Goal: Task Accomplishment & Management: Manage account settings

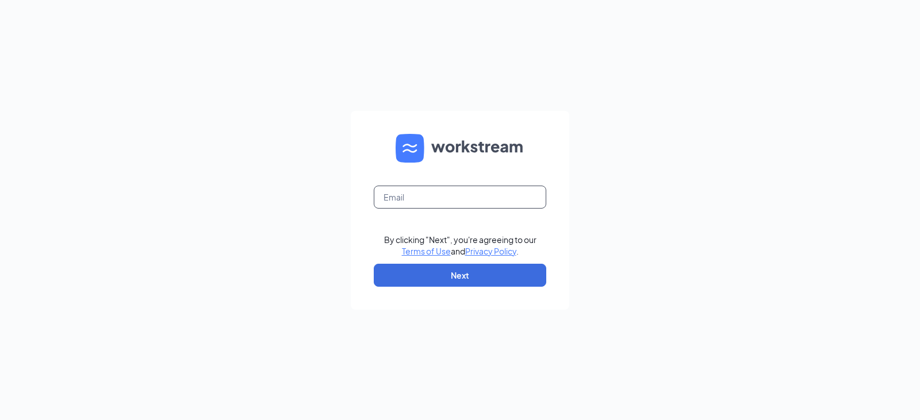
click at [415, 192] on input "text" at bounding box center [460, 197] width 173 height 23
type input "[EMAIL_ADDRESS][DOMAIN_NAME]"
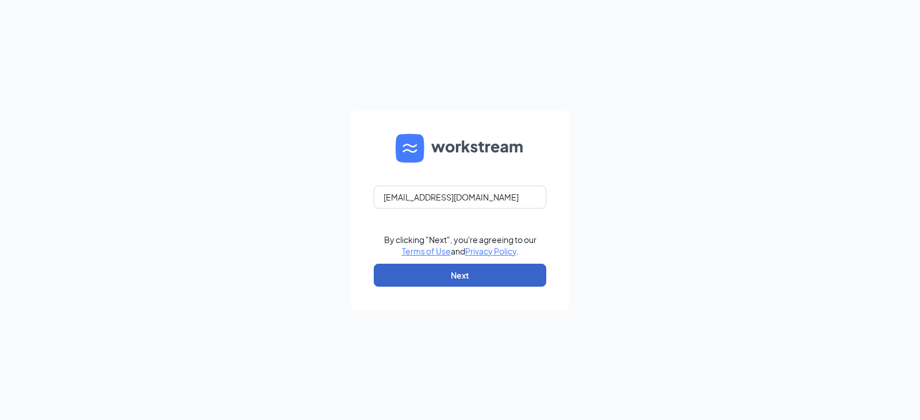
click at [435, 282] on button "Next" at bounding box center [460, 275] width 173 height 23
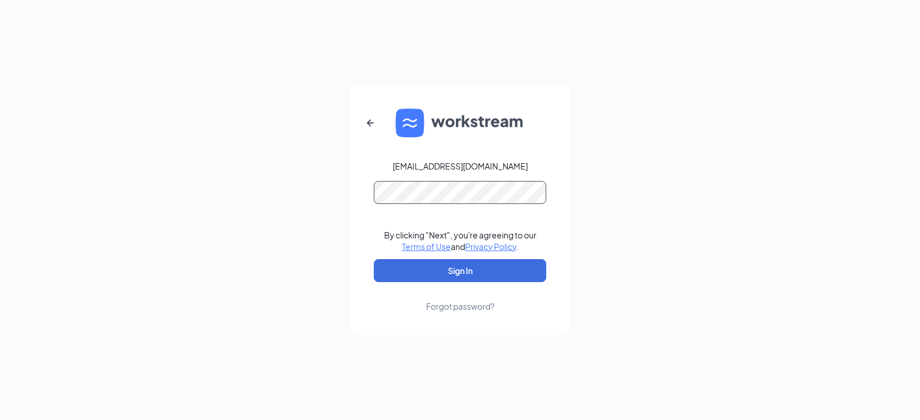
click at [374, 259] on button "Sign In" at bounding box center [460, 270] width 173 height 23
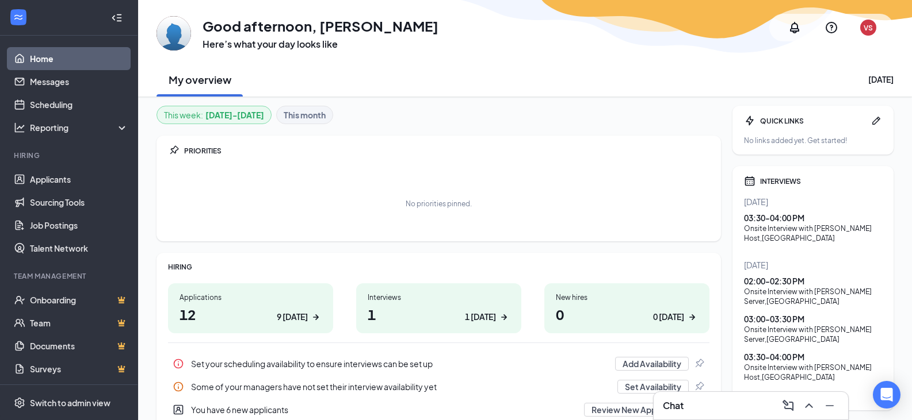
click at [710, 411] on div "Chat" at bounding box center [751, 406] width 176 height 18
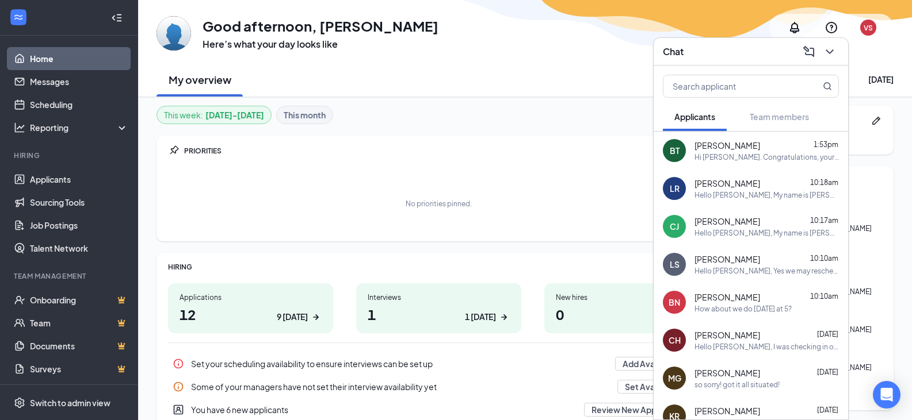
click at [790, 271] on div "Hello [PERSON_NAME], Yes we may reschedule, what days and times this week are y…" at bounding box center [766, 271] width 144 height 10
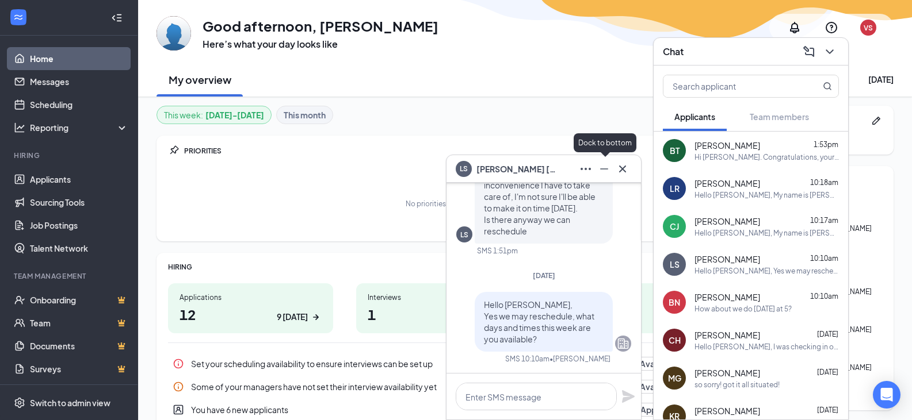
click at [606, 172] on icon "Minimize" at bounding box center [604, 169] width 14 height 14
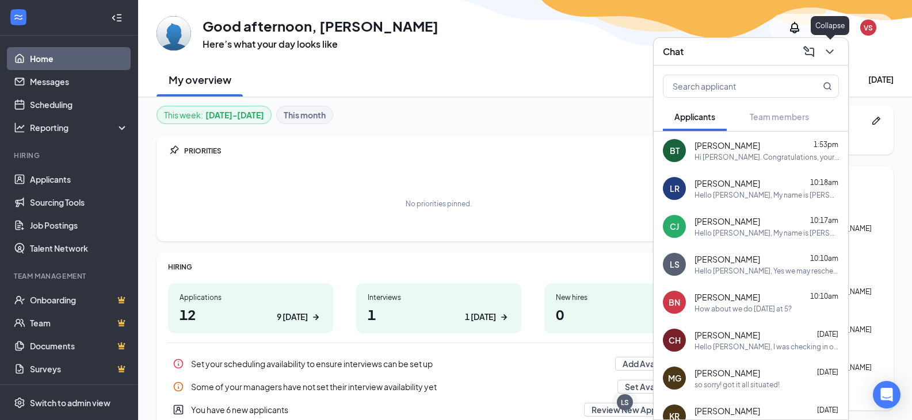
click at [835, 50] on icon "ChevronDown" at bounding box center [829, 52] width 14 height 14
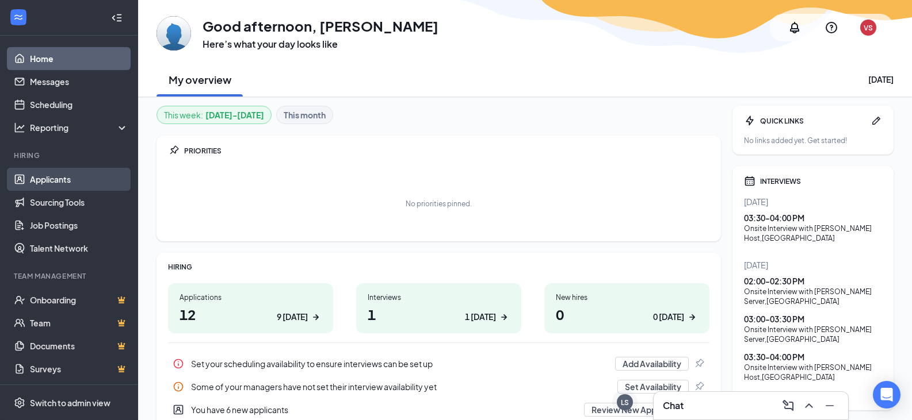
click at [65, 177] on link "Applicants" at bounding box center [79, 179] width 98 height 23
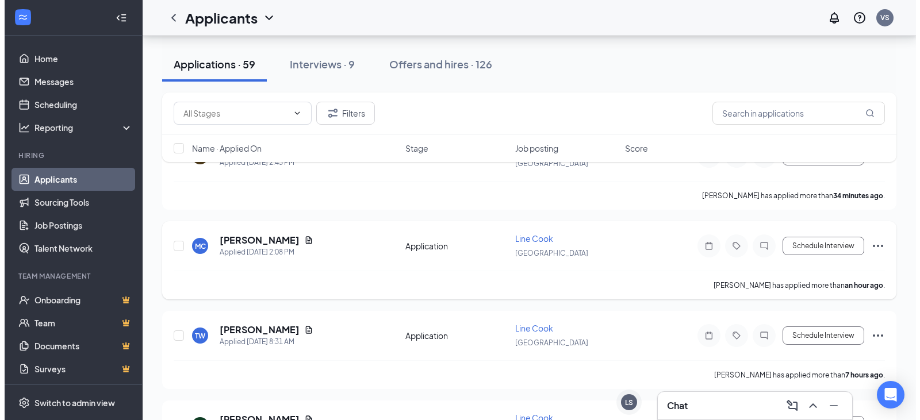
scroll to position [173, 0]
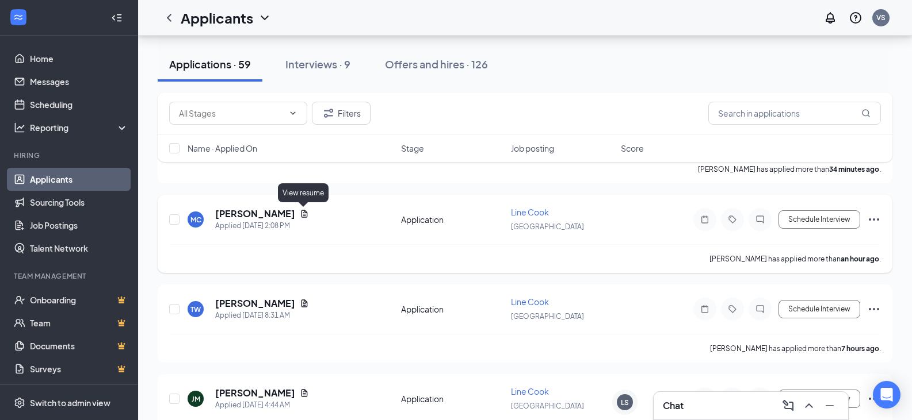
click at [303, 210] on icon "Document" at bounding box center [304, 213] width 9 height 9
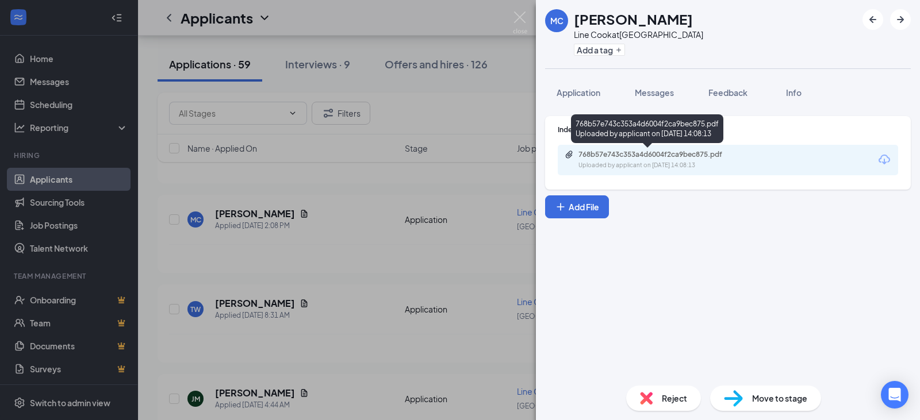
click at [665, 164] on div "Uploaded by applicant on [DATE] 14:08:13" at bounding box center [665, 165] width 173 height 9
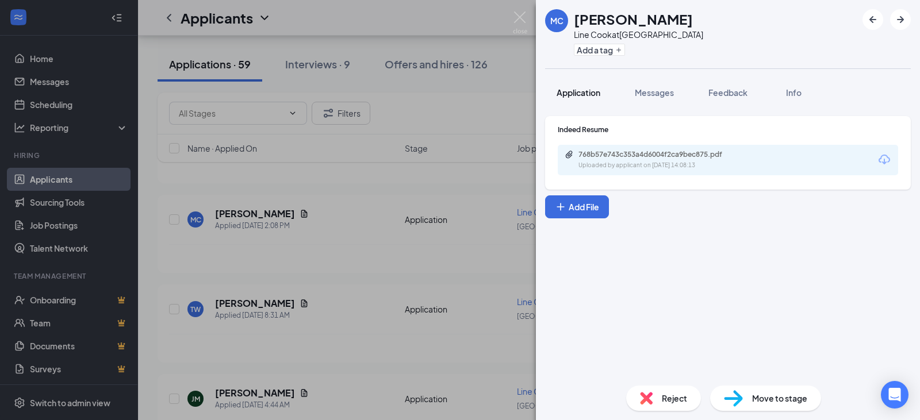
click at [580, 91] on span "Application" at bounding box center [579, 92] width 44 height 10
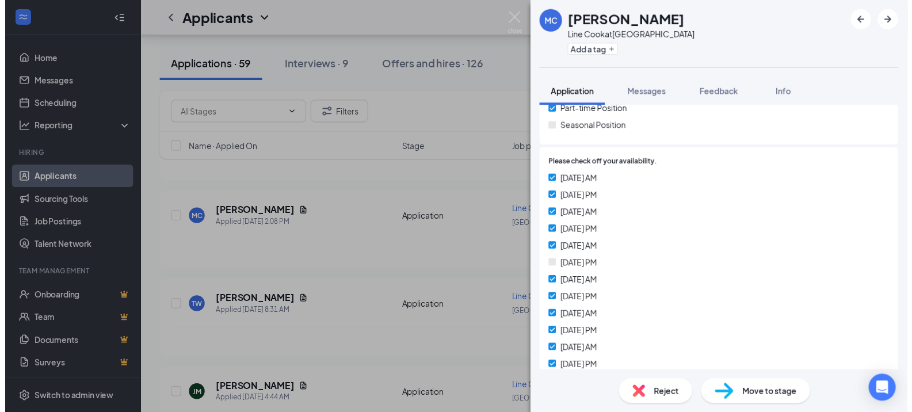
scroll to position [288, 0]
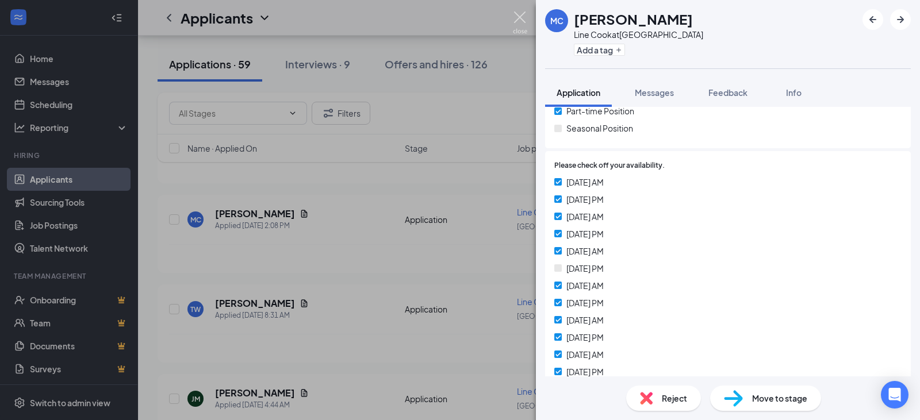
click at [514, 20] on img at bounding box center [520, 23] width 14 height 22
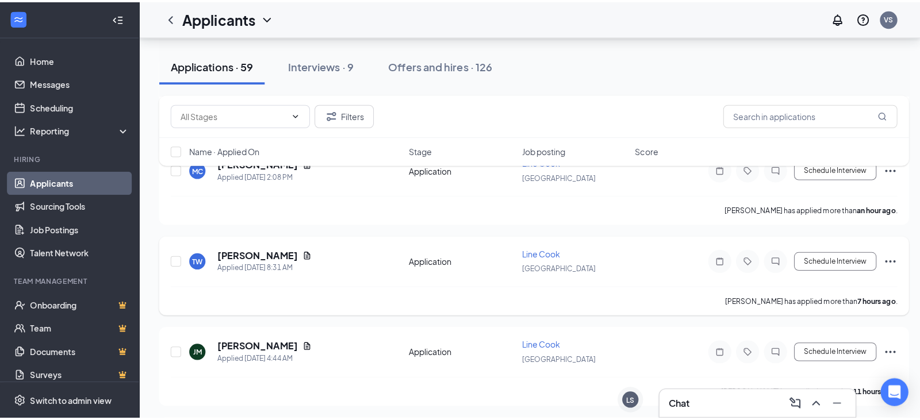
scroll to position [230, 0]
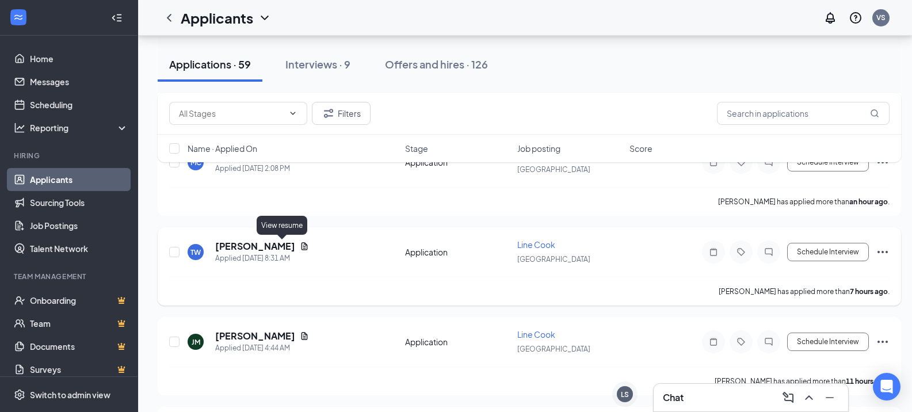
click at [301, 244] on icon "Document" at bounding box center [304, 245] width 6 height 7
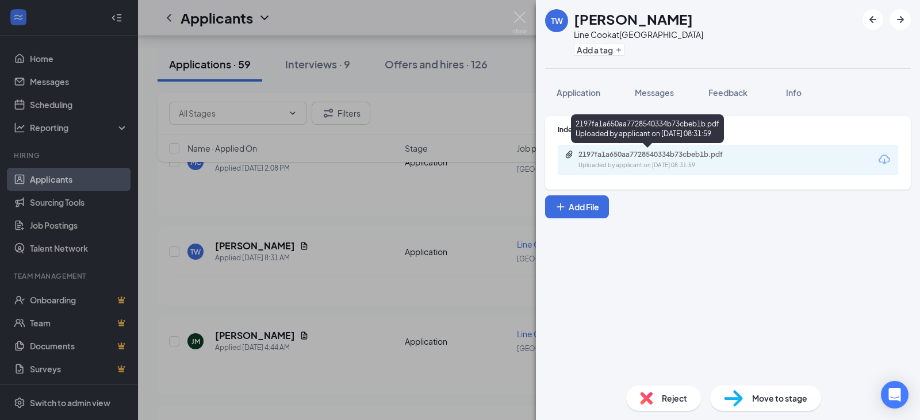
click at [681, 159] on div "2197fa1a650aa7728540334b73cbeb1b.pdf Uploaded by applicant on [DATE] 08:31:59" at bounding box center [658, 160] width 186 height 20
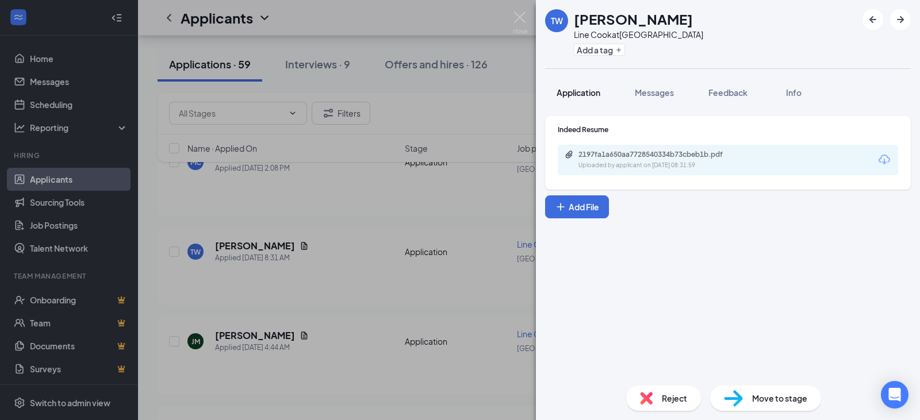
click at [563, 95] on span "Application" at bounding box center [579, 92] width 44 height 10
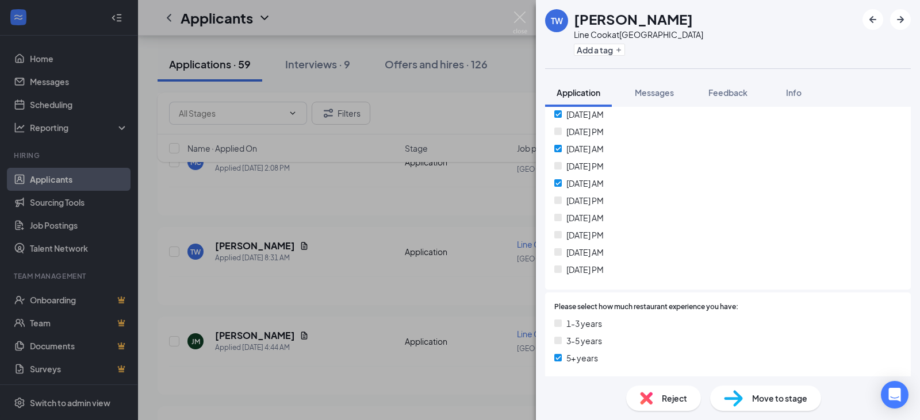
scroll to position [403, 0]
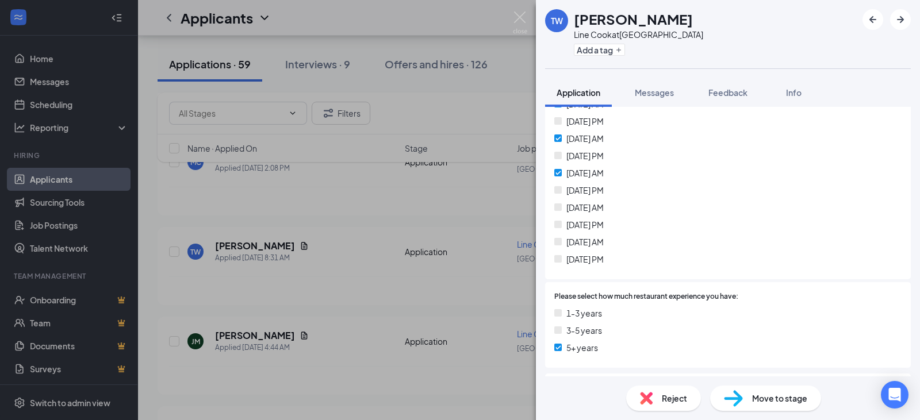
click at [652, 401] on img at bounding box center [646, 398] width 13 height 13
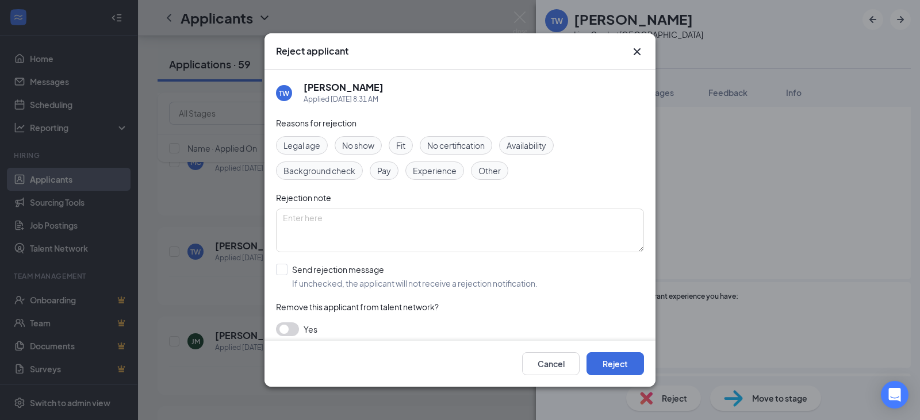
click at [535, 143] on span "Availability" at bounding box center [527, 145] width 40 height 13
drag, startPoint x: 356, startPoint y: 277, endPoint x: 392, endPoint y: 294, distance: 39.9
click at [356, 278] on input "Send rejection message If unchecked, the applicant will not receive a rejection…" at bounding box center [407, 276] width 262 height 25
checkbox input "true"
click at [622, 366] on button "Reject" at bounding box center [616, 364] width 58 height 23
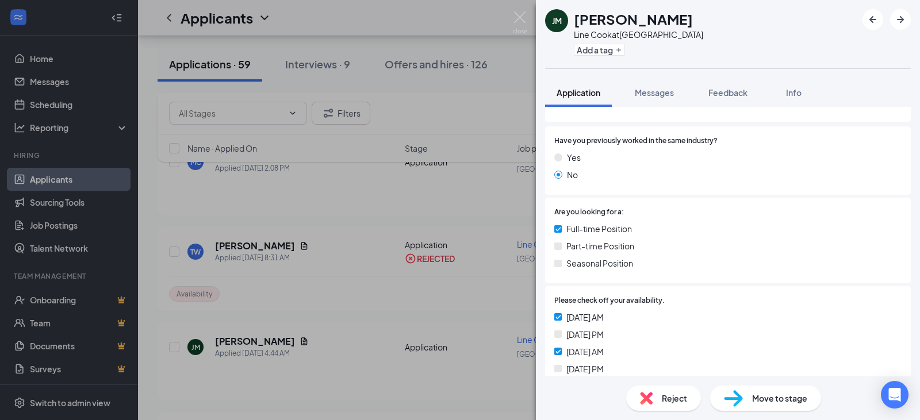
scroll to position [115, 0]
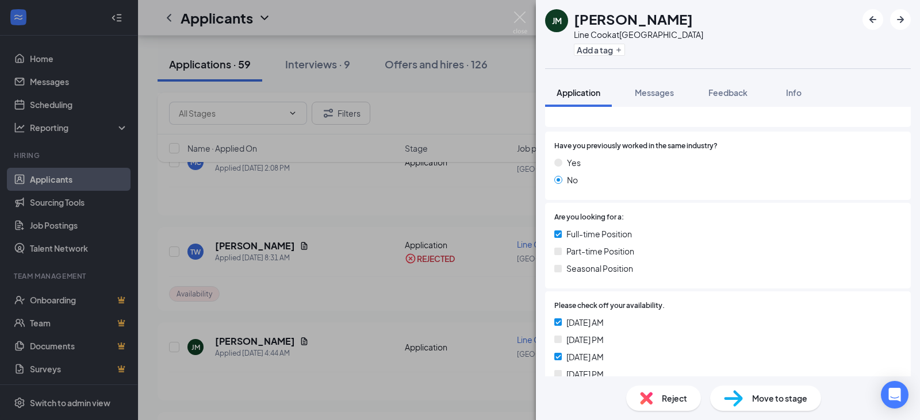
click at [657, 399] on div "Reject" at bounding box center [663, 398] width 75 height 25
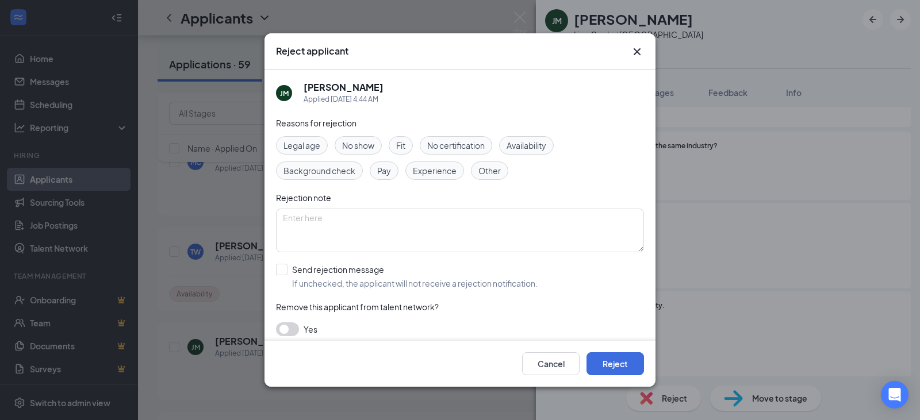
click at [527, 143] on span "Availability" at bounding box center [527, 145] width 40 height 13
click at [309, 274] on input "Send rejection message If unchecked, the applicant will not receive a rejection…" at bounding box center [407, 276] width 262 height 25
checkbox input "true"
click at [616, 362] on button "Reject" at bounding box center [616, 364] width 58 height 23
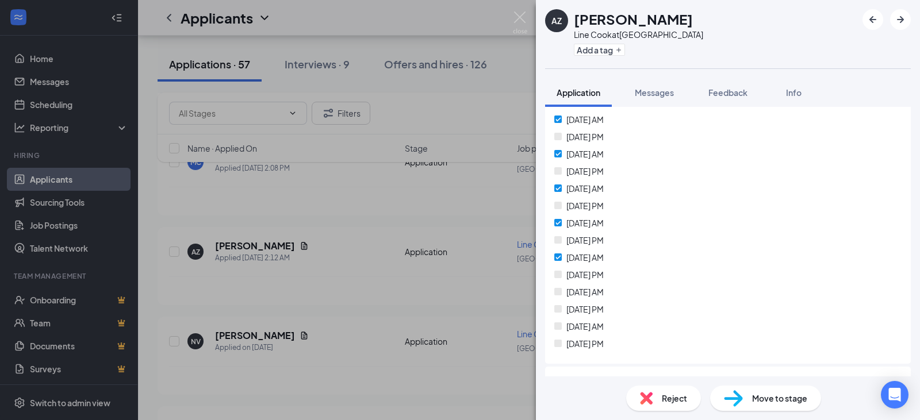
scroll to position [403, 0]
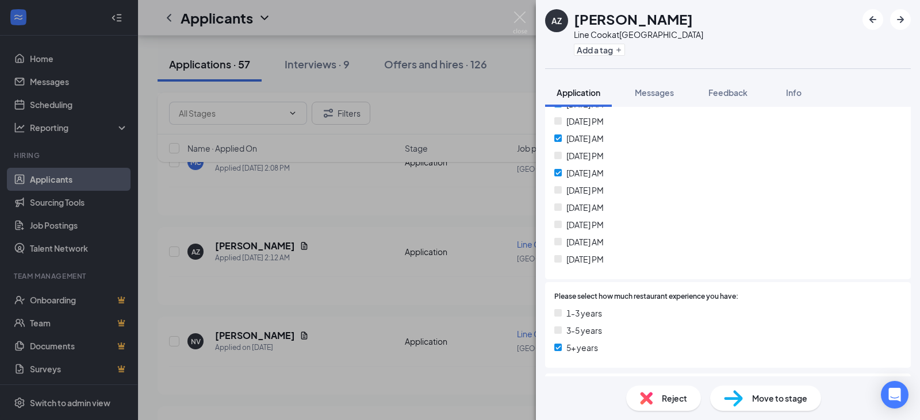
click at [669, 401] on span "Reject" at bounding box center [674, 398] width 25 height 13
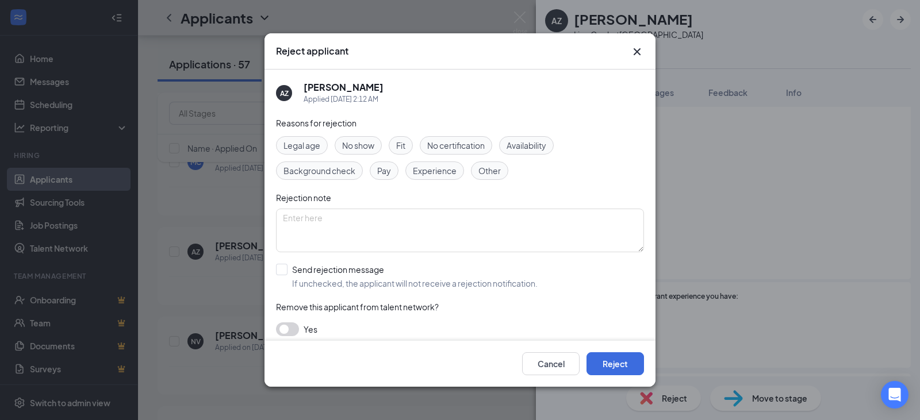
click at [535, 141] on span "Availability" at bounding box center [527, 145] width 40 height 13
click at [335, 278] on input "Send rejection message If unchecked, the applicant will not receive a rejection…" at bounding box center [407, 276] width 262 height 25
checkbox input "true"
click at [613, 361] on button "Reject" at bounding box center [616, 364] width 58 height 23
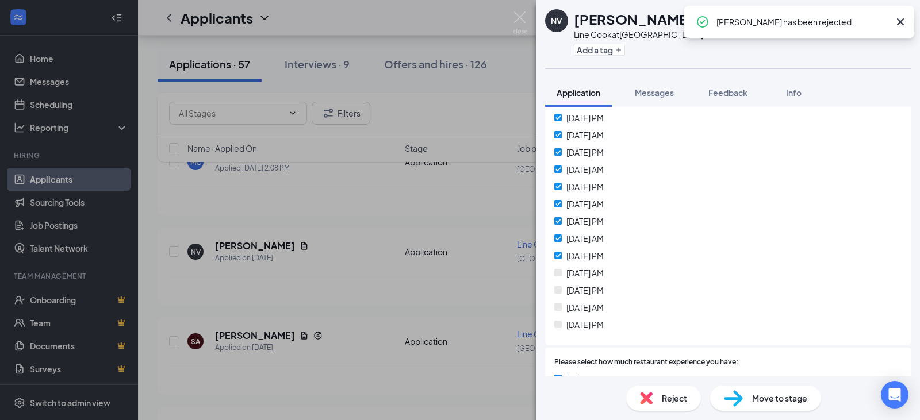
scroll to position [403, 0]
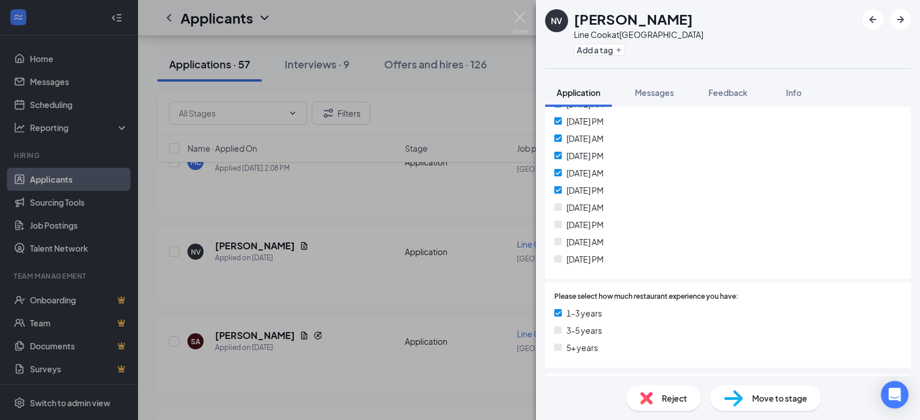
click at [665, 404] on span "Reject" at bounding box center [674, 398] width 25 height 13
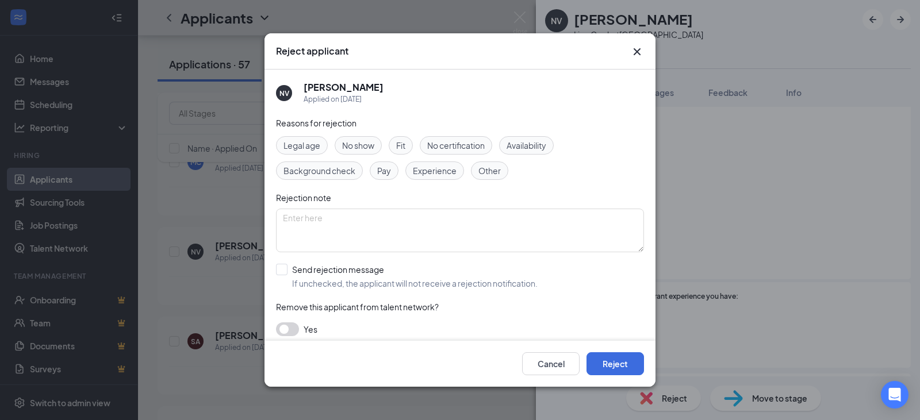
drag, startPoint x: 530, startPoint y: 148, endPoint x: 523, endPoint y: 175, distance: 27.5
click at [531, 148] on span "Availability" at bounding box center [527, 145] width 40 height 13
click at [334, 281] on input "Send rejection message If unchecked, the applicant will not receive a rejection…" at bounding box center [407, 276] width 262 height 25
checkbox input "true"
click at [609, 359] on button "Reject" at bounding box center [616, 364] width 58 height 23
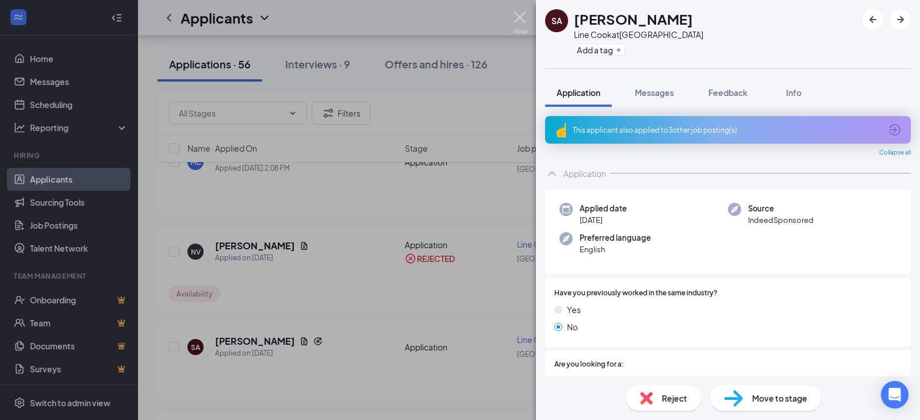
click at [519, 17] on img at bounding box center [520, 23] width 14 height 22
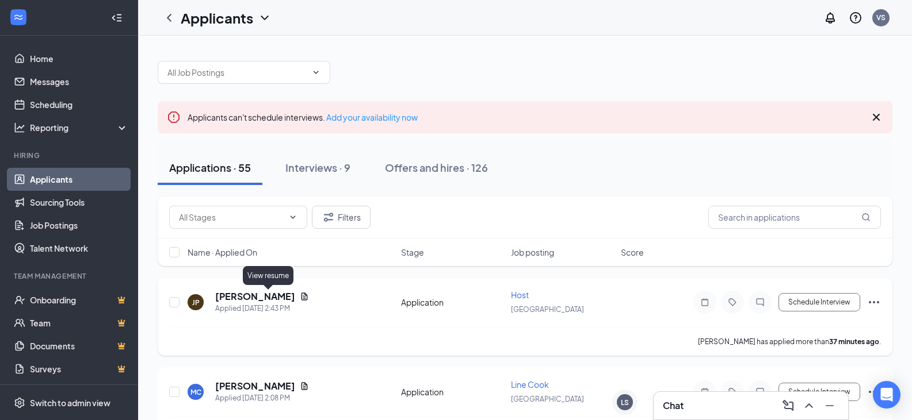
click at [300, 298] on icon "Document" at bounding box center [304, 296] width 9 height 9
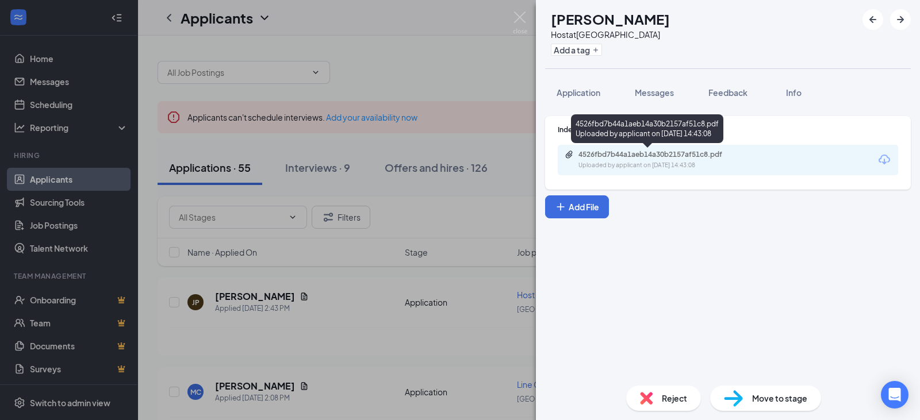
click at [677, 154] on div "4526fbd7b44a1aeb14a30b2157af51c8.pdf" at bounding box center [659, 154] width 161 height 9
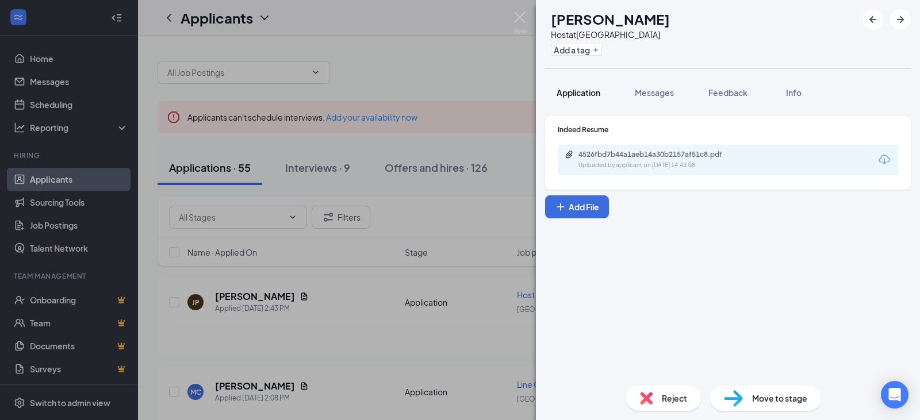
click at [585, 99] on button "Application" at bounding box center [578, 92] width 67 height 29
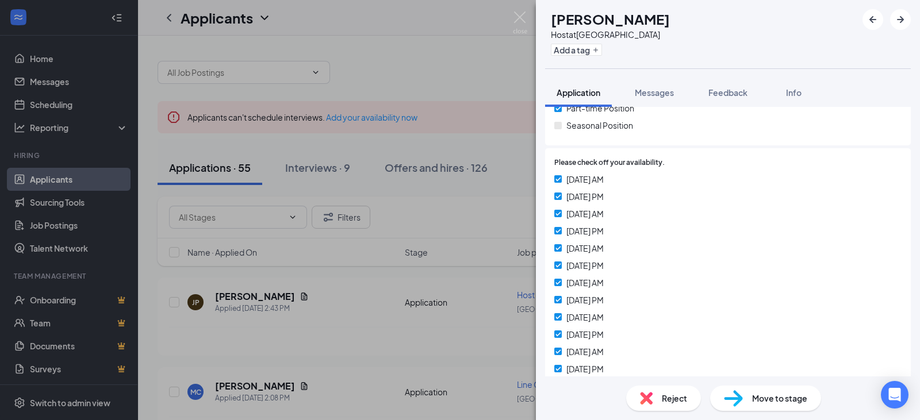
scroll to position [58, 0]
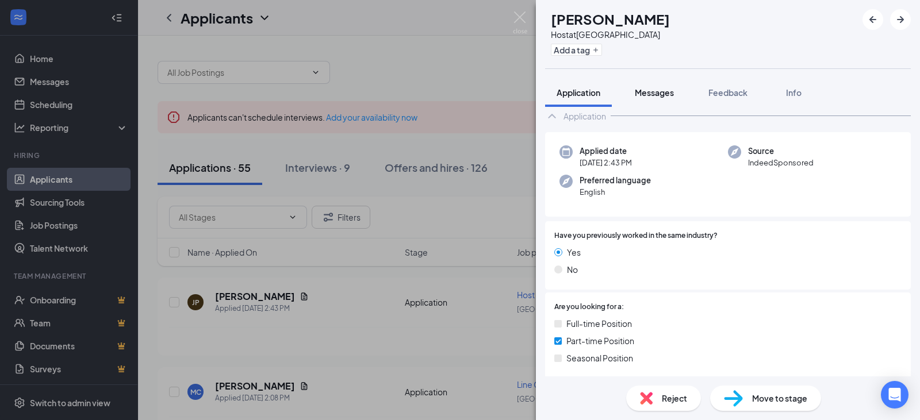
click at [667, 87] on div "Messages" at bounding box center [654, 93] width 39 height 12
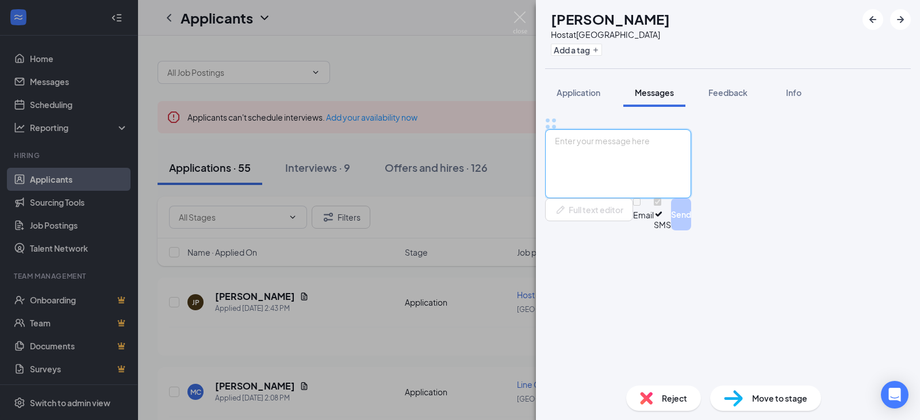
drag, startPoint x: 653, startPoint y: 290, endPoint x: 748, endPoint y: 253, distance: 102.0
click at [653, 198] on textarea at bounding box center [618, 163] width 146 height 69
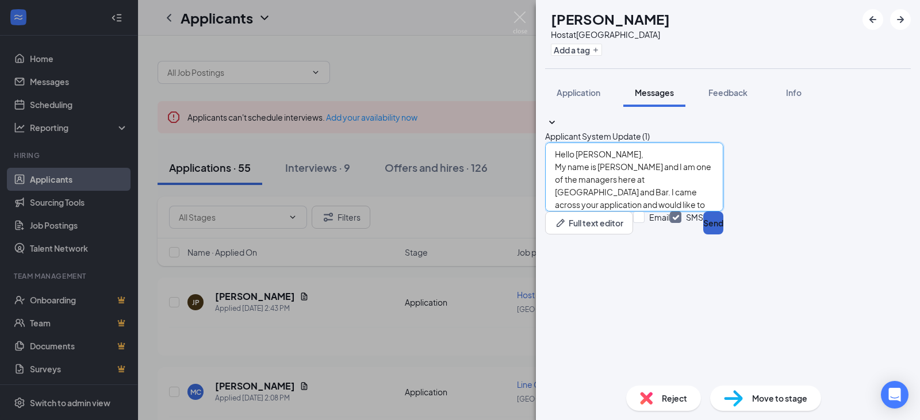
type textarea "Hello [PERSON_NAME], My name is [PERSON_NAME] and I am one of the managers here…"
click at [723, 235] on button "Send" at bounding box center [713, 223] width 20 height 23
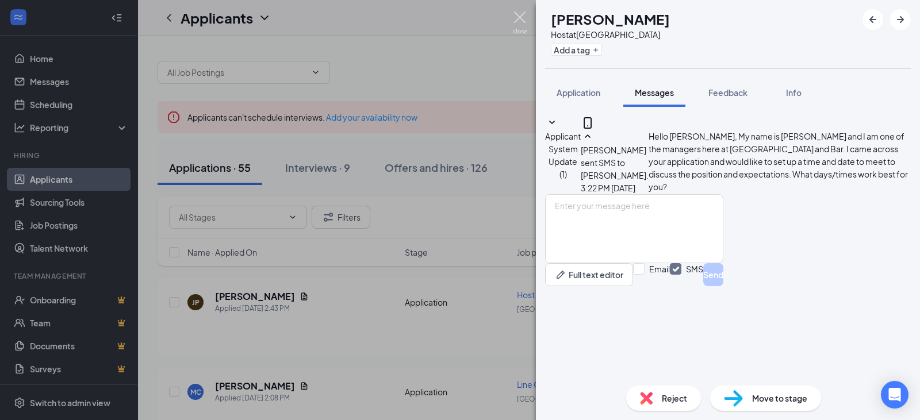
click at [519, 12] on img at bounding box center [520, 23] width 14 height 22
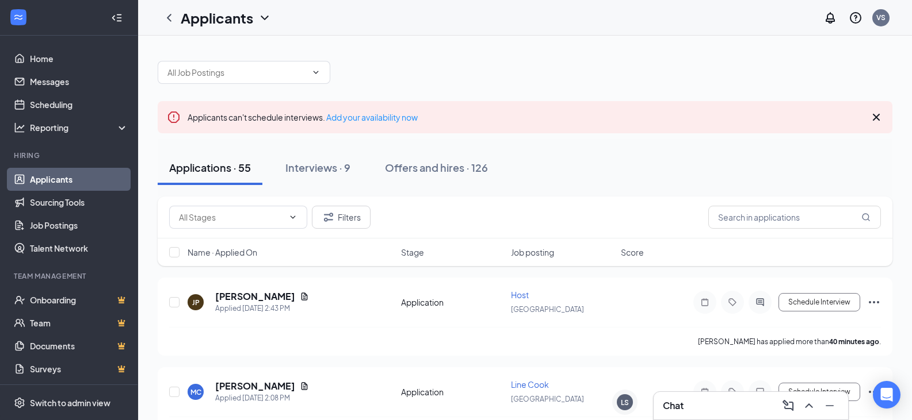
click at [711, 411] on div "Chat" at bounding box center [751, 406] width 176 height 18
